Goal: Task Accomplishment & Management: Complete application form

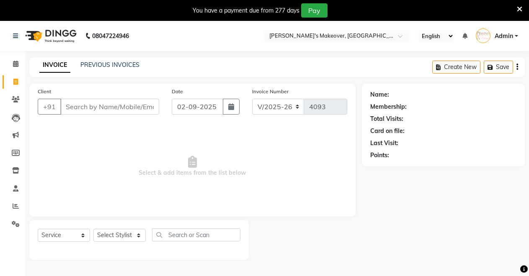
select select "7317"
select select "service"
click at [113, 99] on input "Client" at bounding box center [109, 107] width 99 height 16
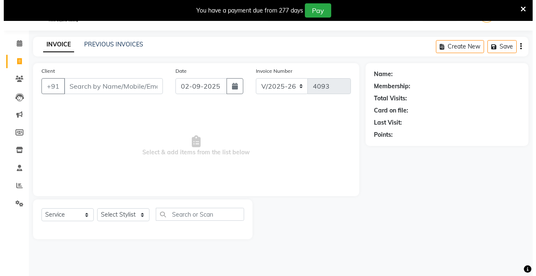
scroll to position [21, 0]
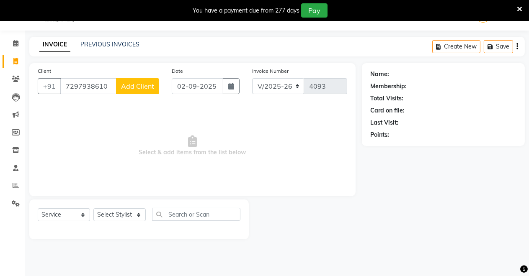
type input "7297938610"
click at [143, 88] on span "Add Client" at bounding box center [137, 86] width 33 height 8
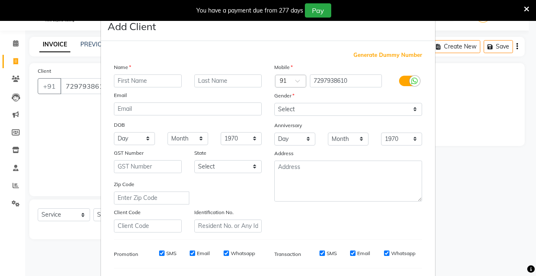
click at [151, 80] on input "text" at bounding box center [148, 81] width 68 height 13
type input "DINESH"
click at [389, 111] on select "Select [DEMOGRAPHIC_DATA] [DEMOGRAPHIC_DATA] Other Prefer Not To Say" at bounding box center [348, 109] width 148 height 13
select select "[DEMOGRAPHIC_DATA]"
click at [274, 103] on select "Select [DEMOGRAPHIC_DATA] [DEMOGRAPHIC_DATA] Other Prefer Not To Say" at bounding box center [348, 109] width 148 height 13
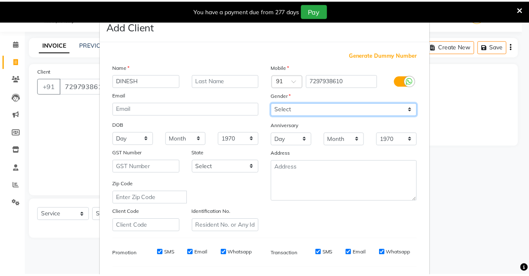
scroll to position [108, 0]
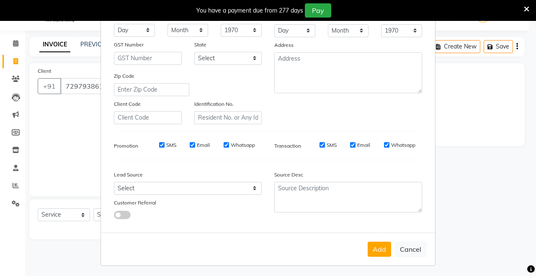
click at [374, 252] on button "Add" at bounding box center [379, 249] width 23 height 15
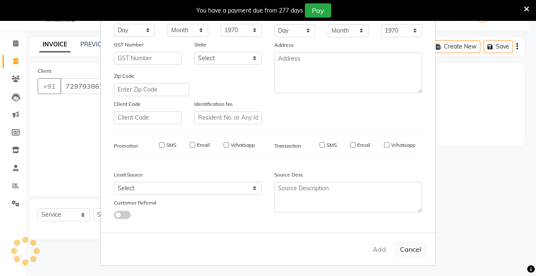
select select
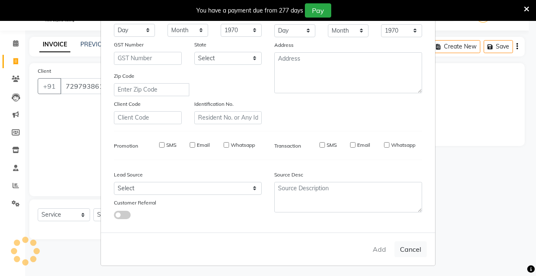
select select
checkbox input "false"
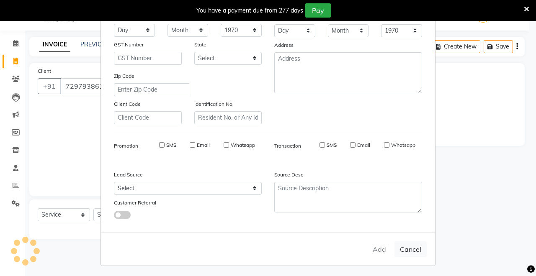
checkbox input "false"
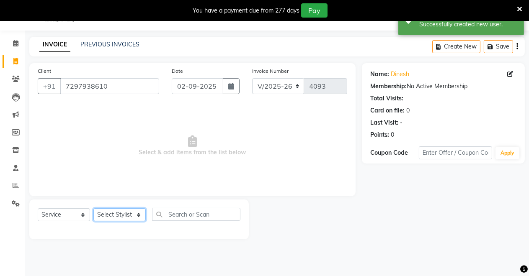
drag, startPoint x: 126, startPoint y: 214, endPoint x: 126, endPoint y: 209, distance: 4.6
click at [126, 211] on select "Select Stylist [PERSON_NAME] [PERSON_NAME] [MEDICAL_DATA][PERSON_NAME] [PERSON_…" at bounding box center [119, 215] width 52 height 13
select select "65689"
click at [93, 209] on select "Select Stylist [PERSON_NAME] [PERSON_NAME] [MEDICAL_DATA][PERSON_NAME] [PERSON_…" at bounding box center [119, 215] width 52 height 13
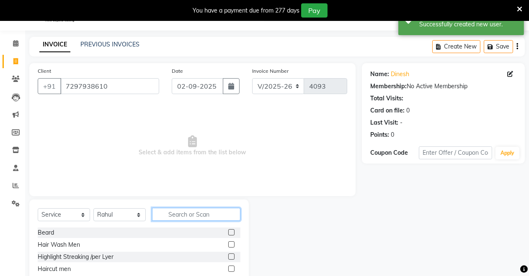
click at [172, 216] on input "text" at bounding box center [196, 214] width 88 height 13
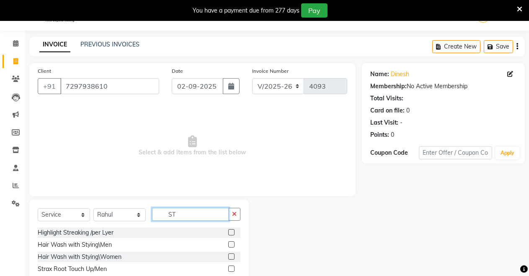
type input "ST"
click at [228, 266] on label at bounding box center [231, 269] width 6 height 6
click at [228, 267] on input "checkbox" at bounding box center [230, 269] width 5 height 5
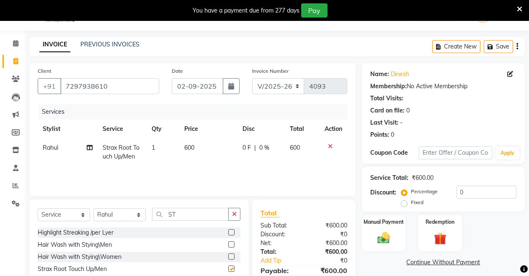
checkbox input "false"
click at [411, 202] on label "Fixed" at bounding box center [417, 203] width 13 height 8
click at [405, 202] on input "Fixed" at bounding box center [406, 203] width 6 height 6
radio input "true"
click at [483, 190] on input "0" at bounding box center [486, 192] width 60 height 13
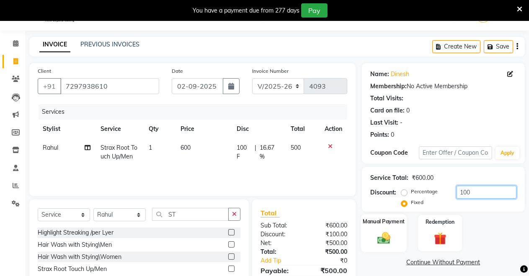
type input "100"
click at [378, 235] on img at bounding box center [383, 238] width 21 height 15
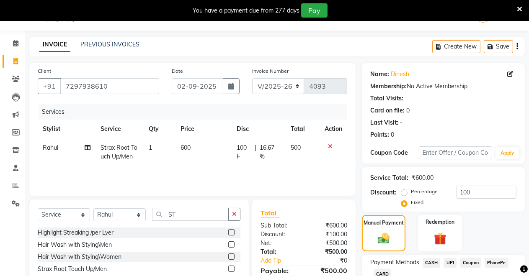
scroll to position [80, 0]
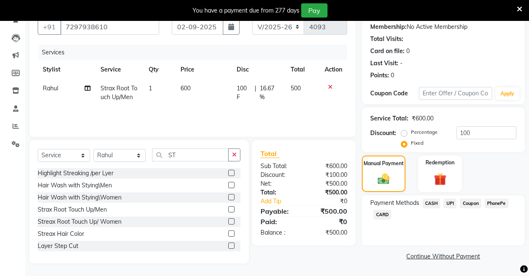
click at [448, 204] on span "UPI" at bounding box center [449, 204] width 13 height 10
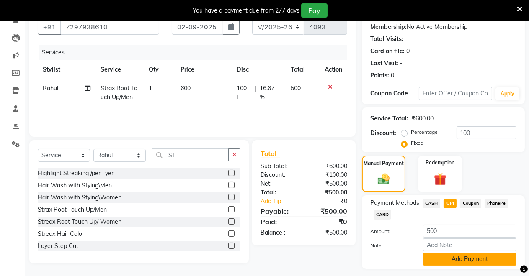
scroll to position [103, 0]
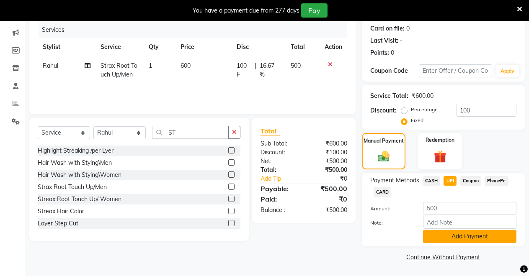
click at [457, 237] on button "Add Payment" at bounding box center [469, 236] width 93 height 13
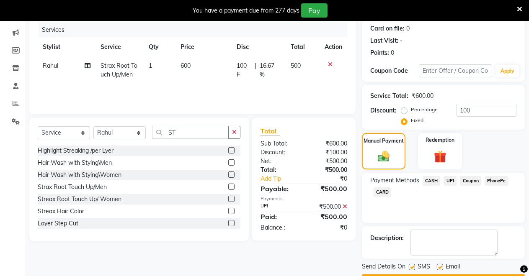
scroll to position [126, 0]
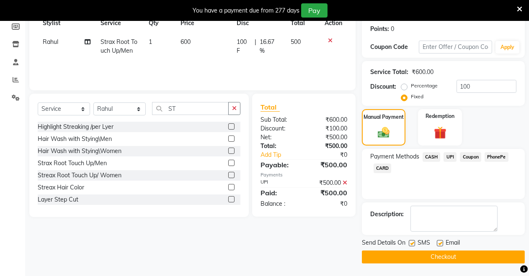
click at [456, 257] on button "Checkout" at bounding box center [443, 257] width 163 height 13
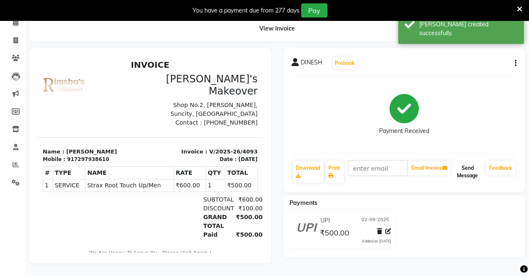
click at [465, 167] on button "Send Message" at bounding box center [467, 172] width 30 height 22
